Goal: Find contact information: Find contact information

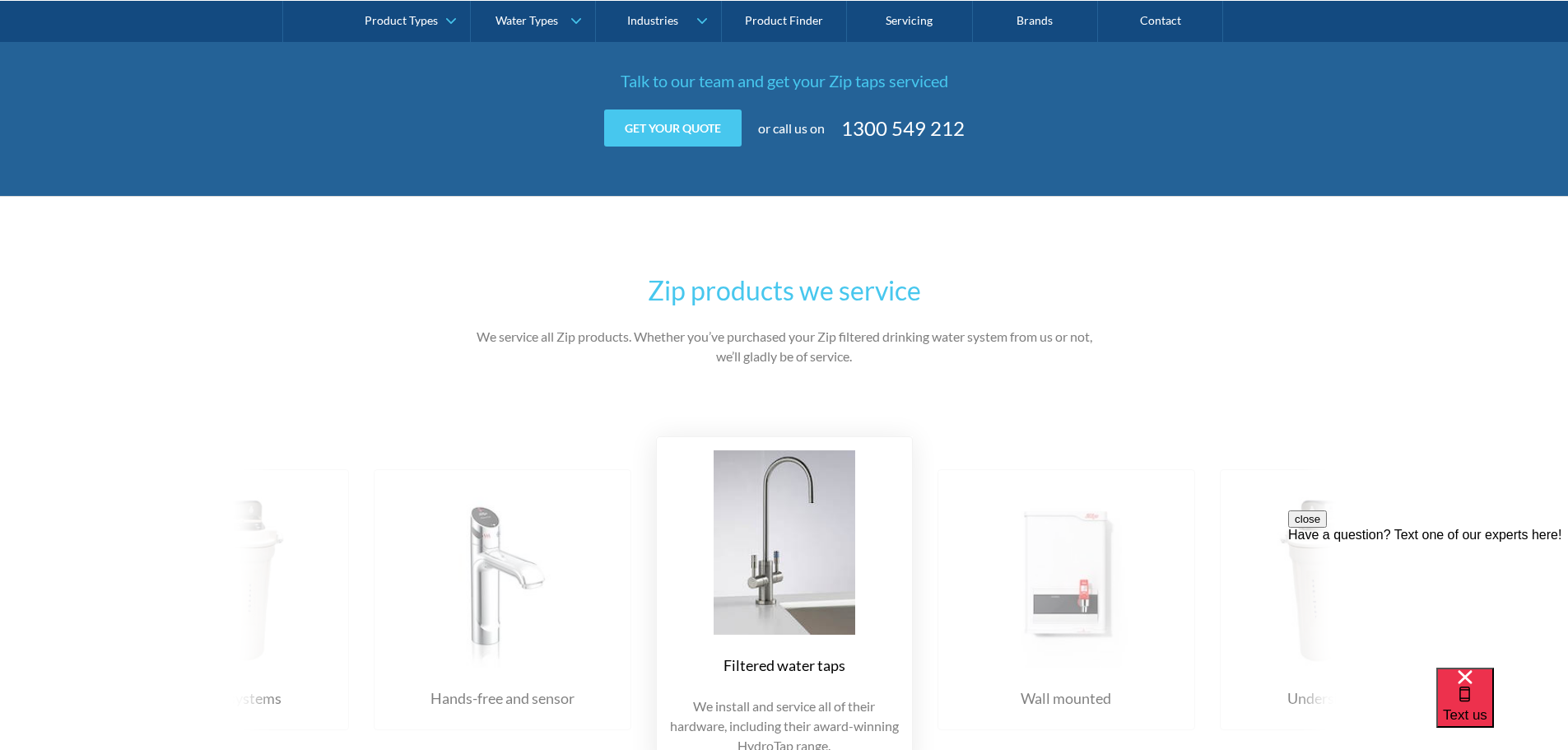
scroll to position [1646, 0]
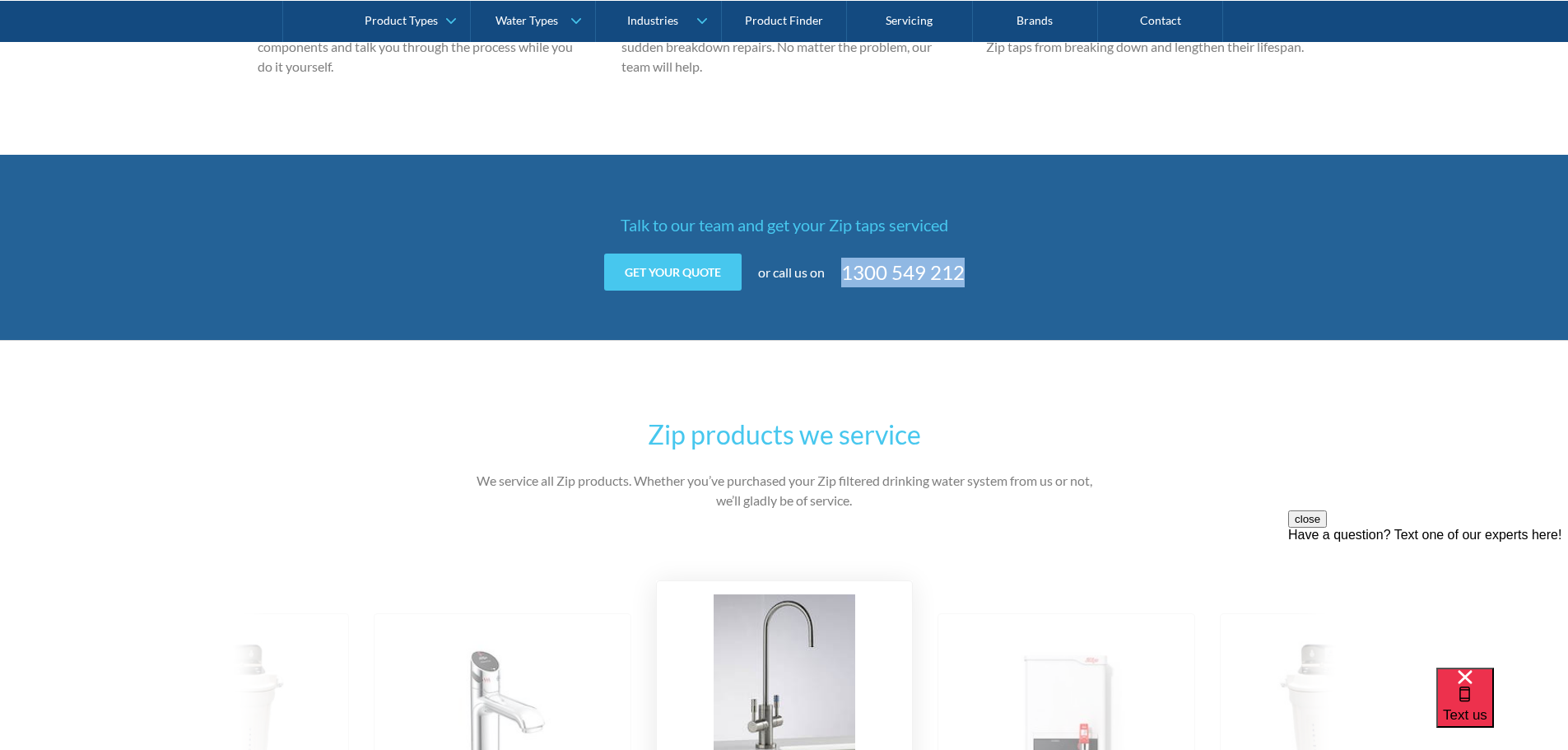
drag, startPoint x: 980, startPoint y: 279, endPoint x: 848, endPoint y: 276, distance: 132.0
click at [848, 276] on div "Get your quote Get your quote Name Company (optional) Email Phone Address Messa…" at bounding box center [785, 271] width 642 height 37
copy link "1300 549 212"
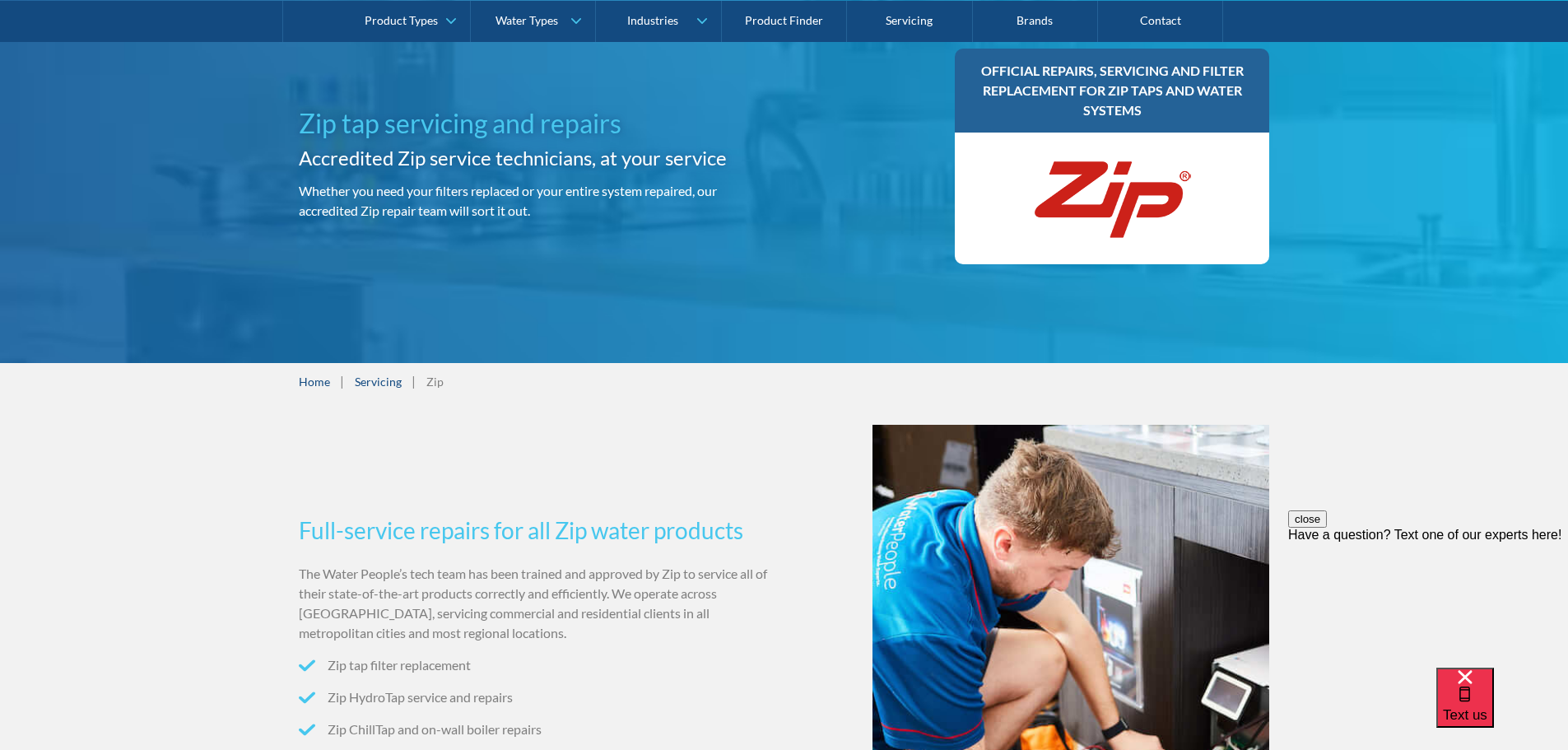
scroll to position [0, 0]
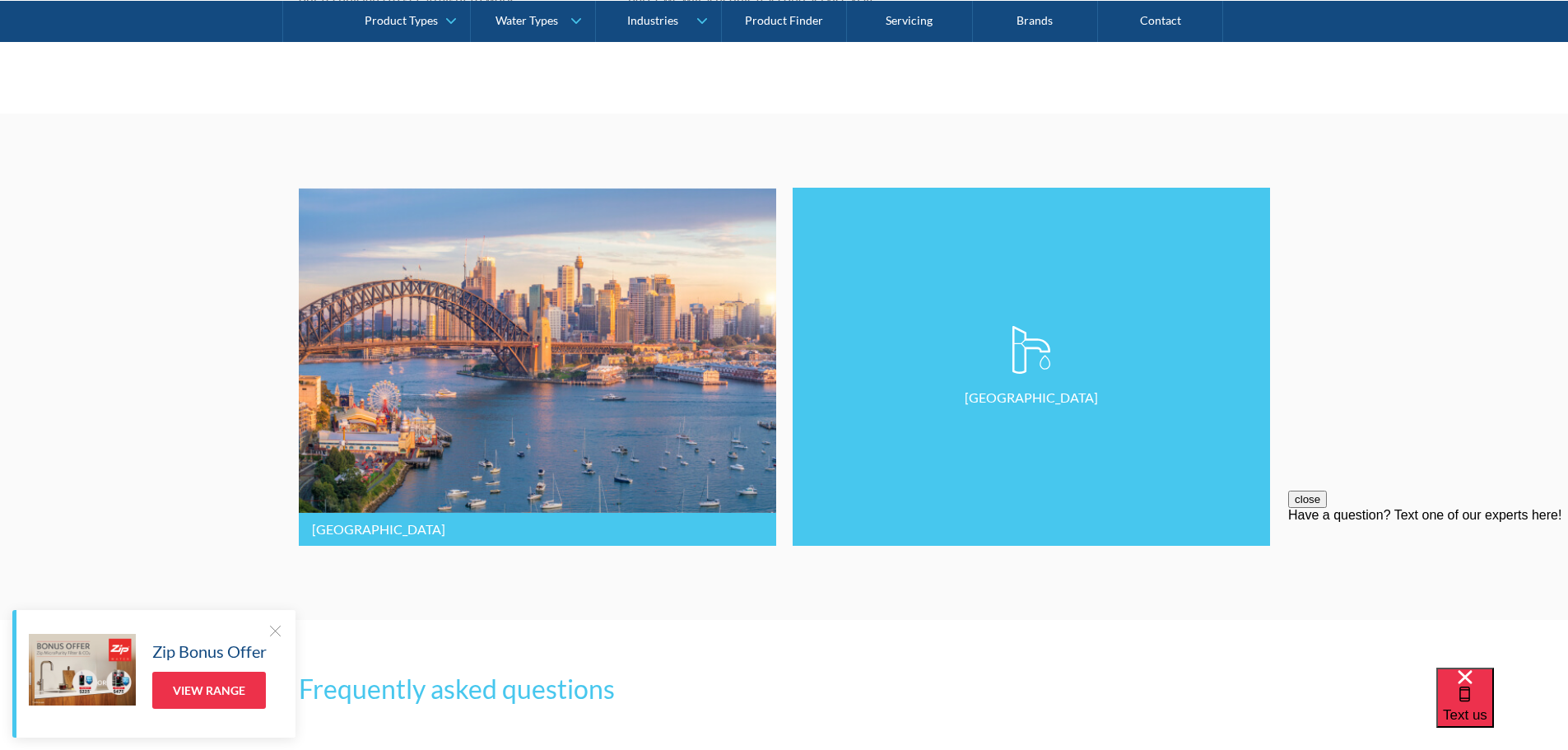
scroll to position [4115, 0]
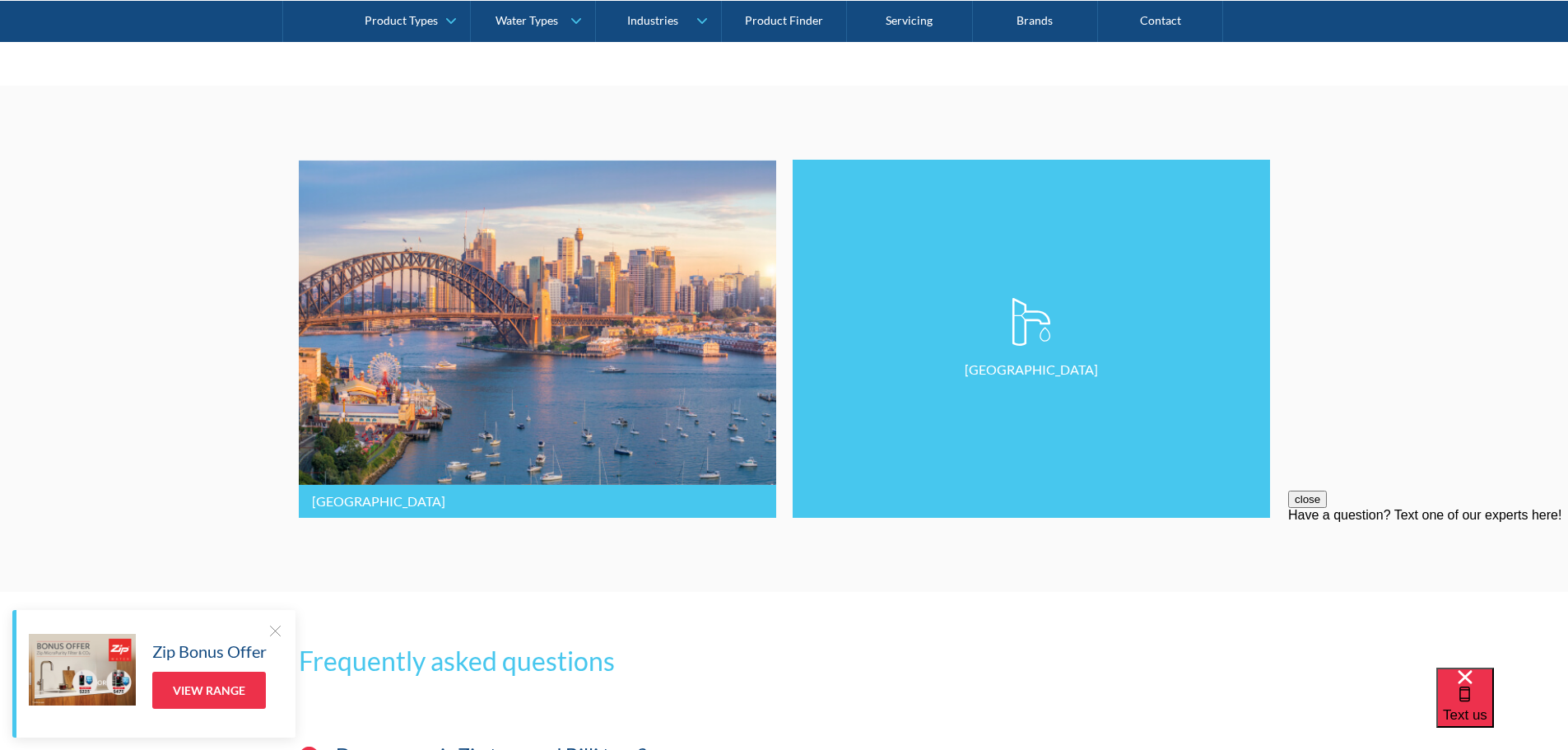
click at [1038, 380] on p "Melbourne" at bounding box center [1032, 370] width 134 height 20
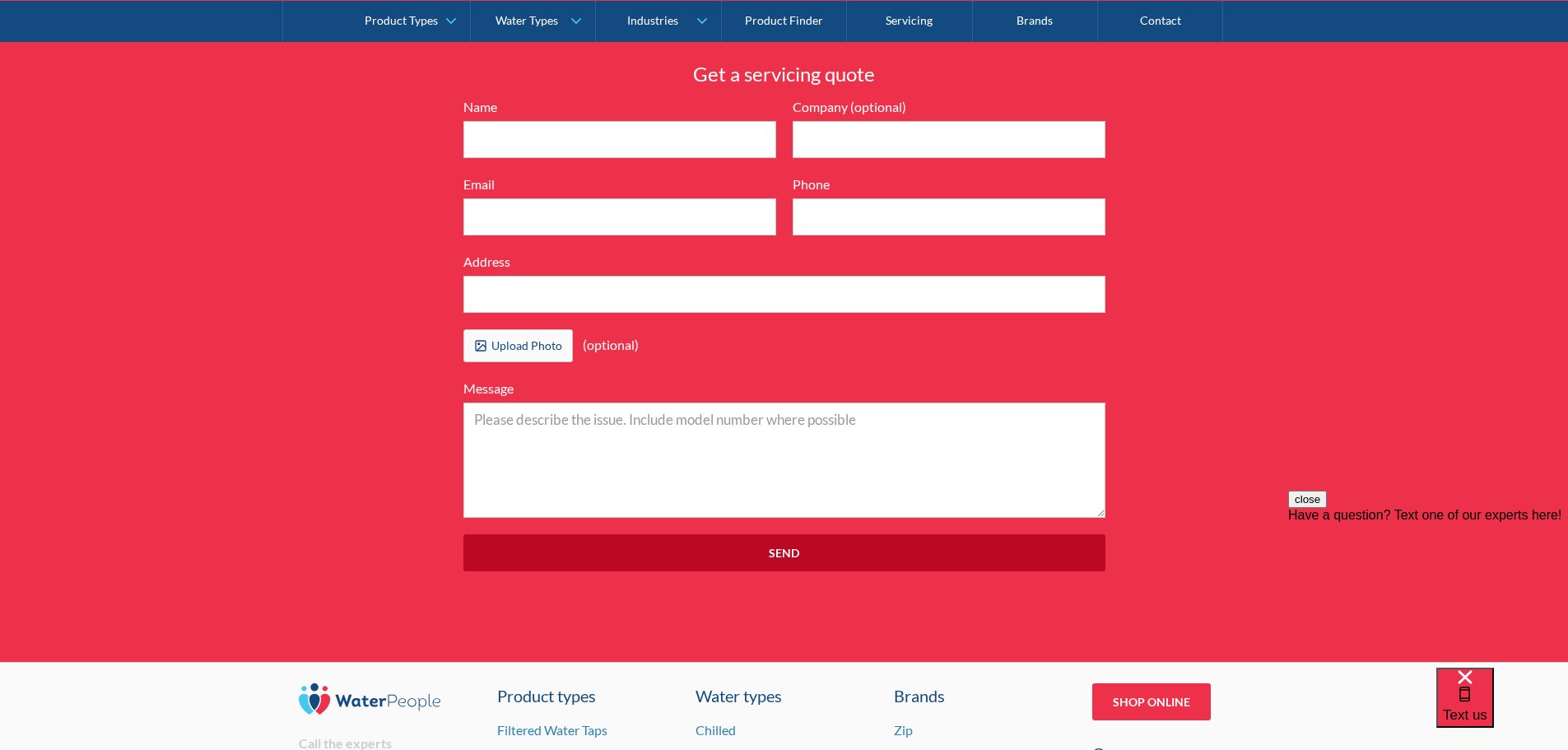
scroll to position [5158, 0]
